Goal: Transaction & Acquisition: Purchase product/service

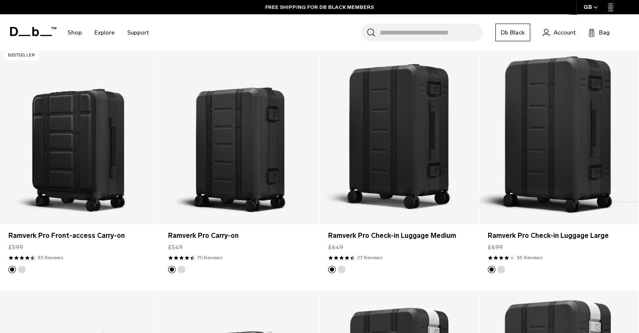
scroll to position [173, 0]
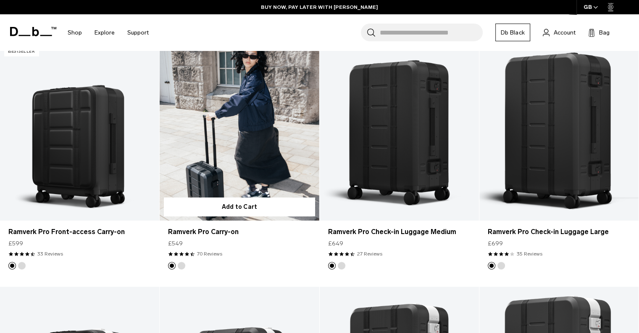
click at [228, 147] on link "Ramverk Pro Carry-on" at bounding box center [239, 131] width 159 height 177
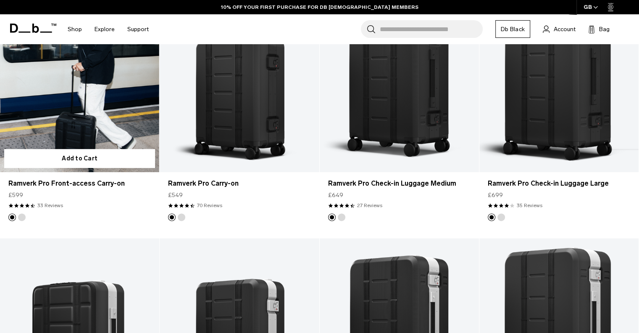
scroll to position [173, 0]
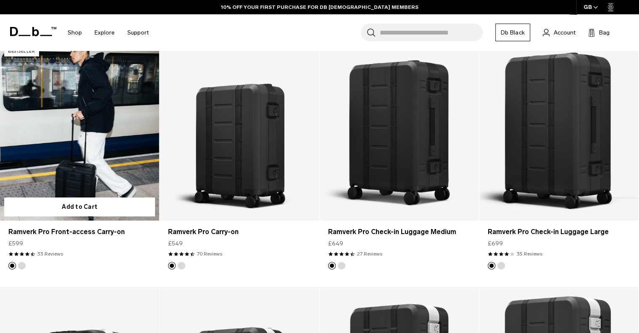
click at [65, 119] on link "Ramverk Pro Front-access Carry-on" at bounding box center [79, 131] width 159 height 177
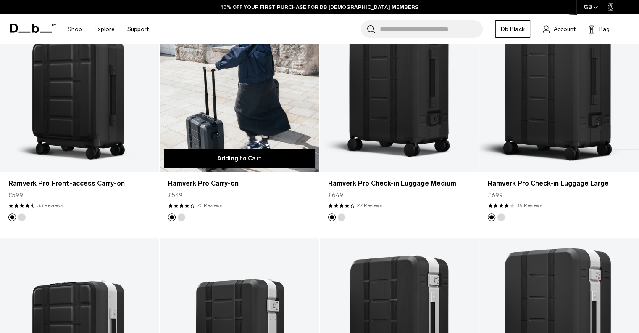
scroll to position [173, 0]
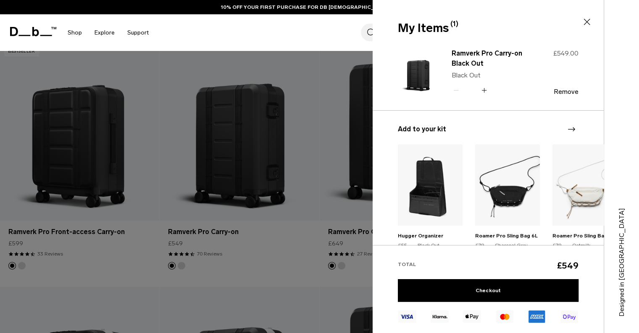
click at [587, 19] on icon at bounding box center [587, 22] width 10 height 10
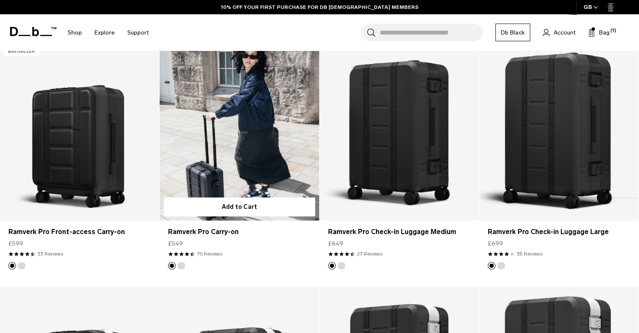
click at [246, 104] on link "Ramverk Pro Carry-on" at bounding box center [239, 131] width 159 height 177
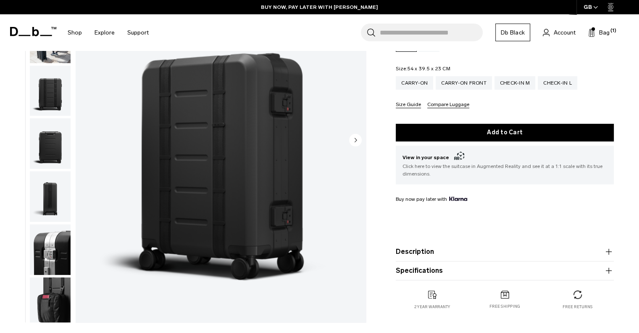
scroll to position [126, 0]
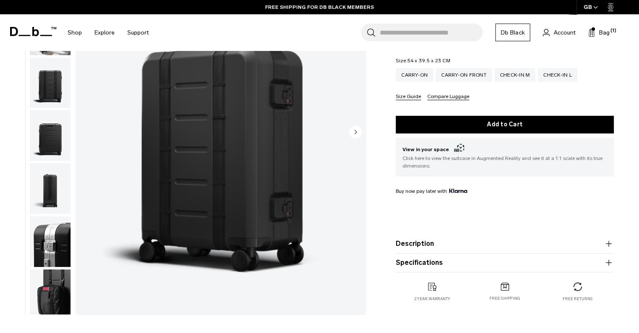
click at [360, 131] on circle "Next slide" at bounding box center [355, 131] width 13 height 13
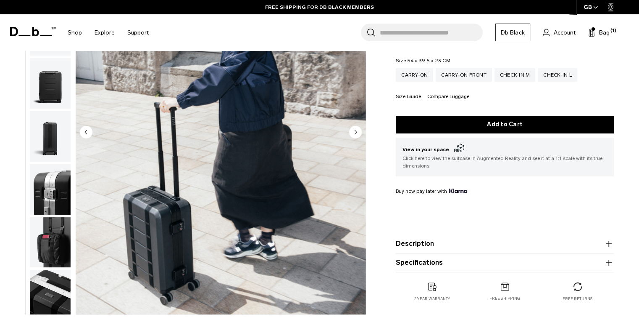
scroll to position [53, 0]
click at [356, 132] on icon "Next slide" at bounding box center [356, 131] width 2 height 4
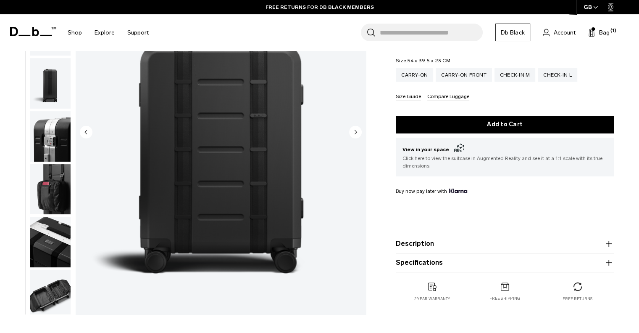
scroll to position [106, 0]
click at [356, 132] on icon "Next slide" at bounding box center [356, 131] width 2 height 4
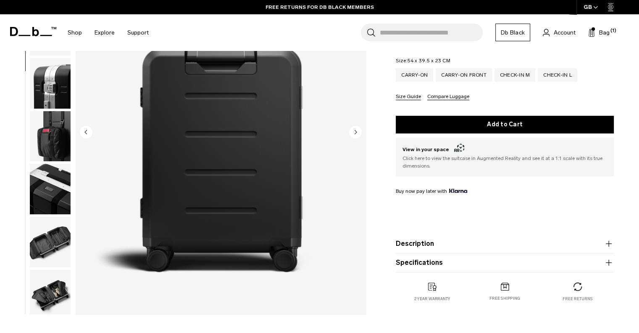
scroll to position [159, 0]
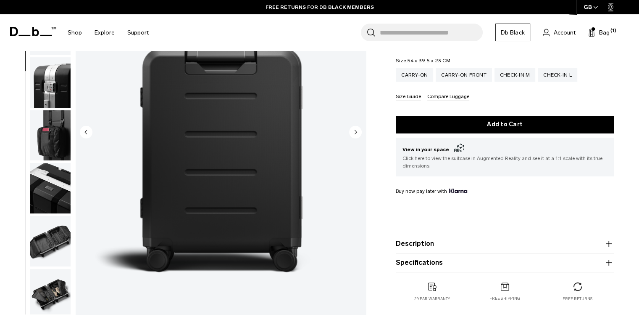
click at [356, 132] on icon "Next slide" at bounding box center [356, 131] width 2 height 4
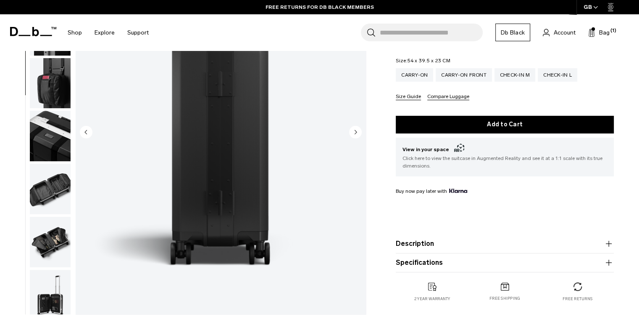
scroll to position [212, 0]
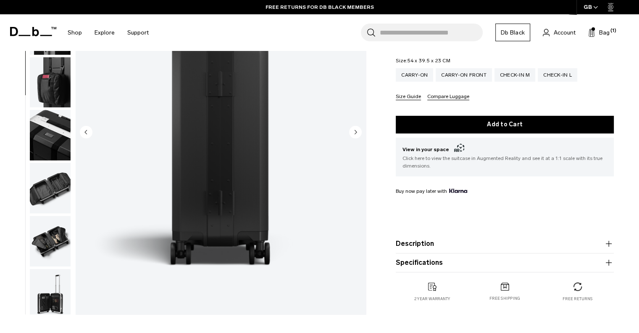
click at [356, 132] on icon "Next slide" at bounding box center [356, 131] width 2 height 4
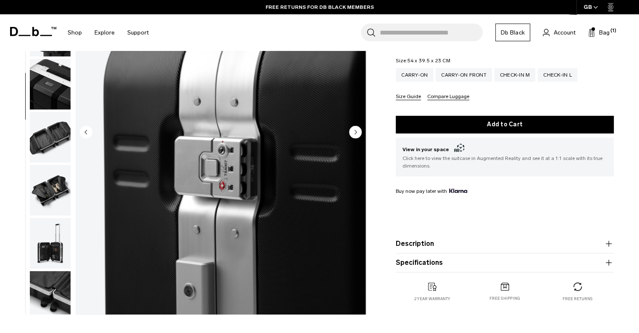
scroll to position [264, 0]
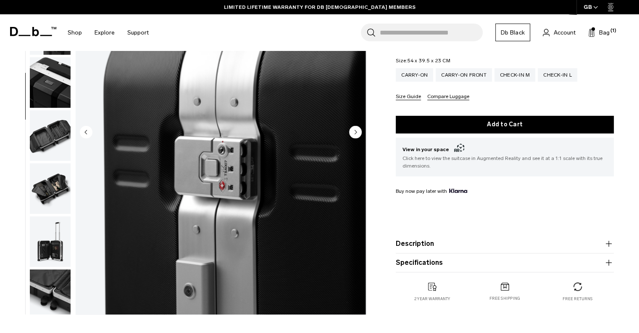
click at [356, 132] on icon "Next slide" at bounding box center [356, 131] width 2 height 4
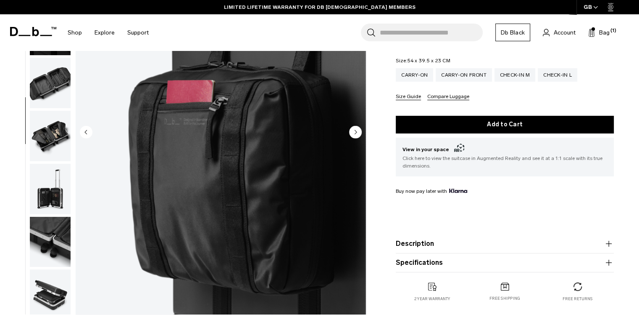
scroll to position [317, 0]
click at [356, 132] on icon "Next slide" at bounding box center [356, 131] width 2 height 4
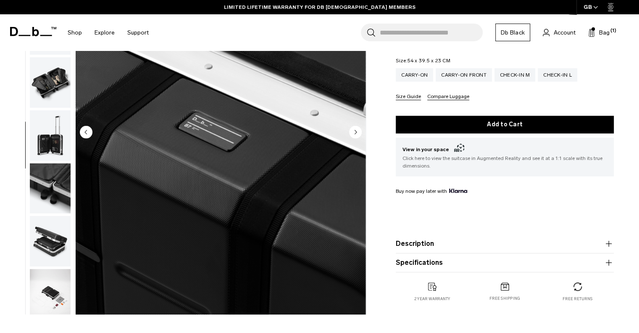
click at [356, 132] on icon "Next slide" at bounding box center [356, 131] width 2 height 4
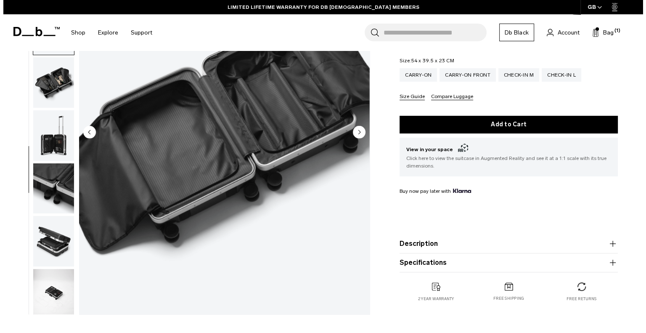
scroll to position [376, 0]
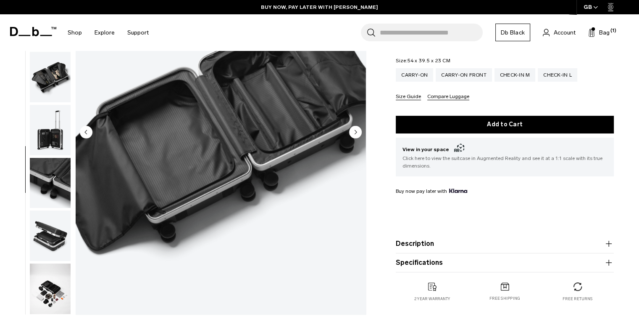
click at [356, 132] on icon "Next slide" at bounding box center [356, 131] width 2 height 4
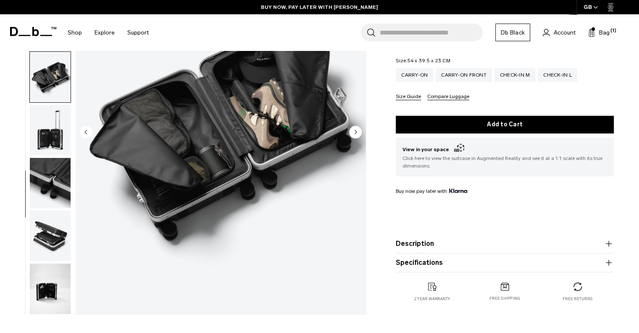
click at [357, 129] on circle "Next slide" at bounding box center [355, 131] width 13 height 13
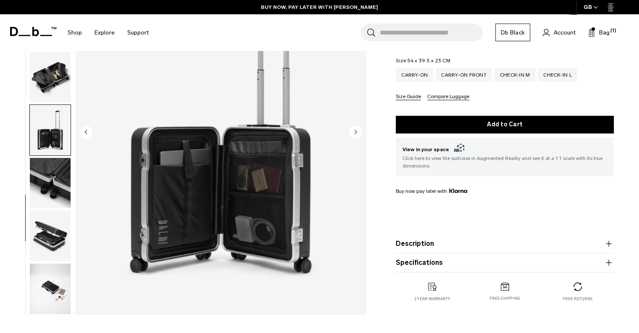
click at [357, 132] on circle "Next slide" at bounding box center [355, 131] width 13 height 13
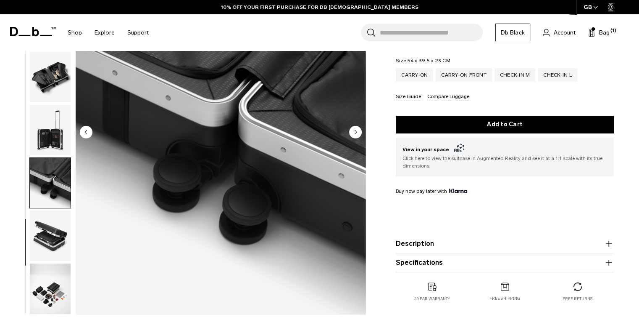
click at [358, 132] on circle "Next slide" at bounding box center [355, 131] width 13 height 13
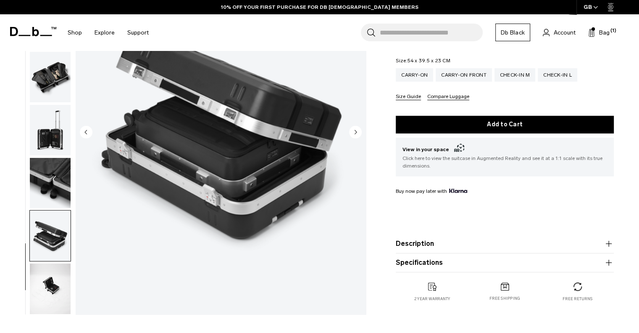
click at [358, 132] on circle "Next slide" at bounding box center [355, 131] width 13 height 13
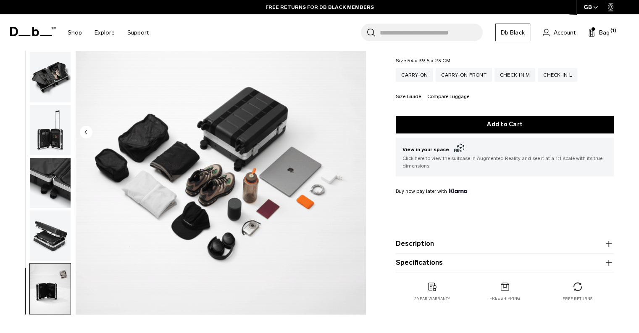
click at [358, 132] on img "14 / 14" at bounding box center [221, 132] width 290 height 363
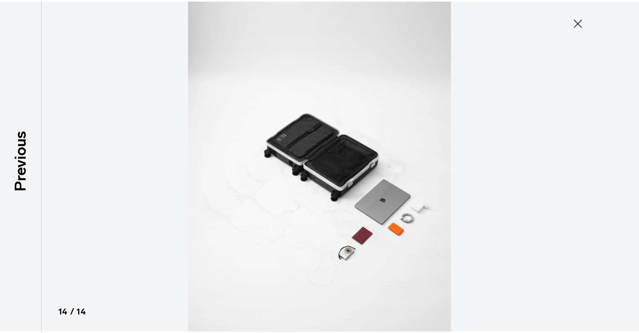
scroll to position [372, 0]
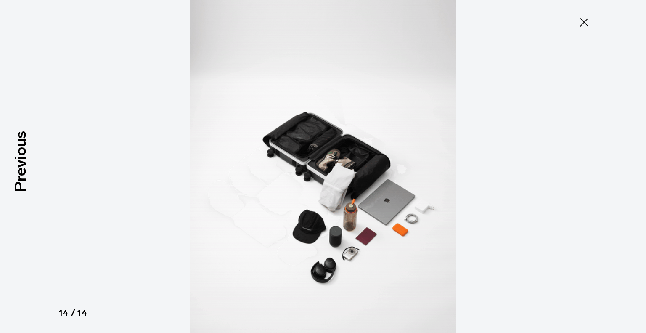
click at [587, 19] on icon at bounding box center [584, 22] width 8 height 8
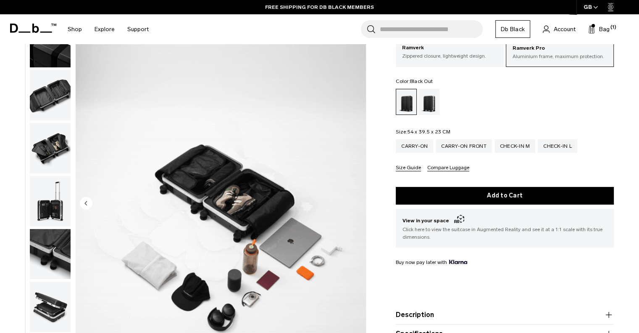
scroll to position [168, 0]
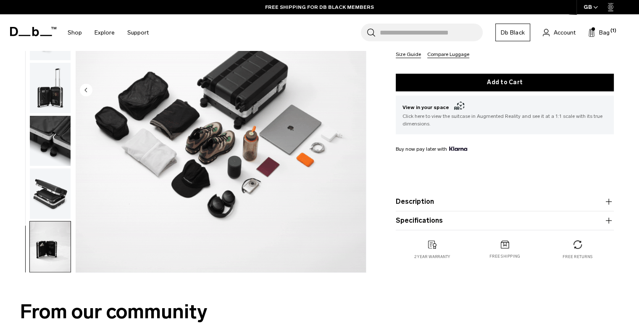
click at [33, 256] on img "button" at bounding box center [50, 246] width 41 height 50
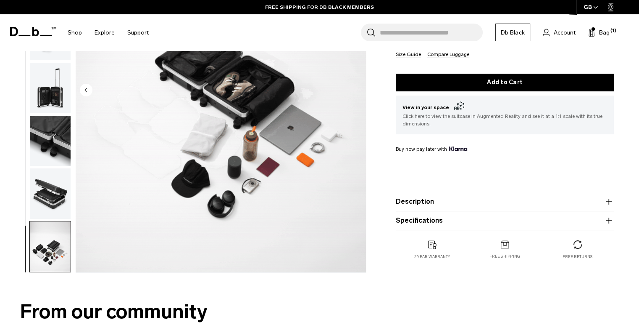
scroll to position [0, 0]
